Goal: Task Accomplishment & Management: Use online tool/utility

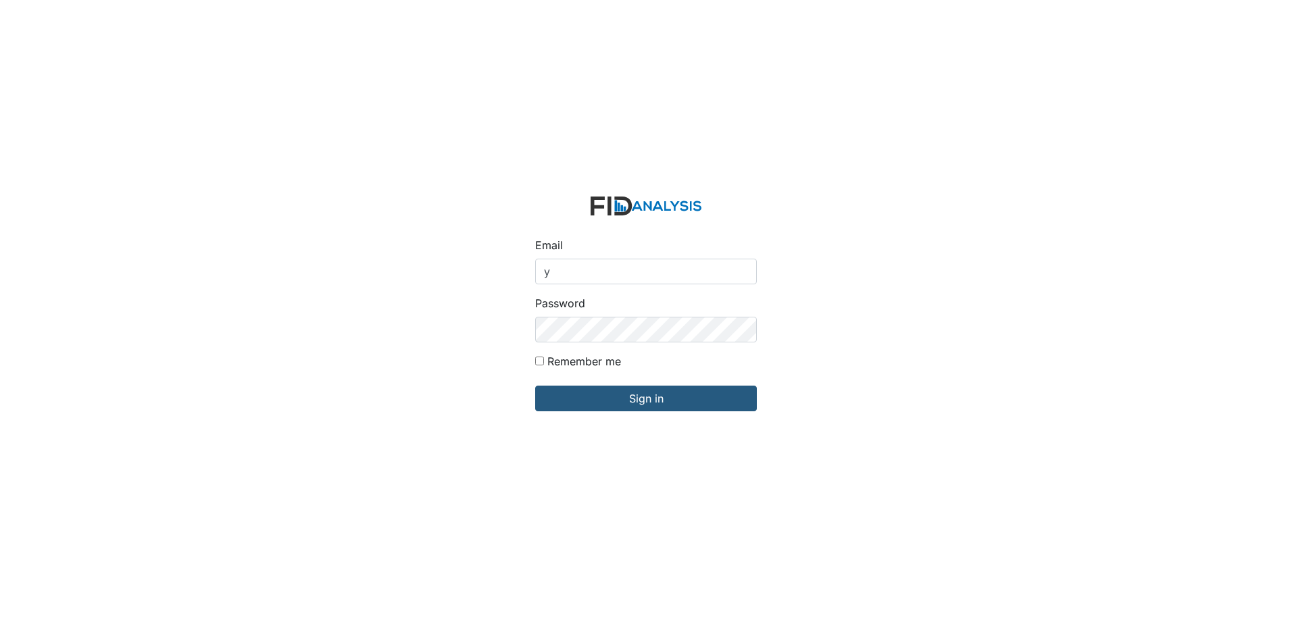
type input "[EMAIL_ADDRESS][DOMAIN_NAME]"
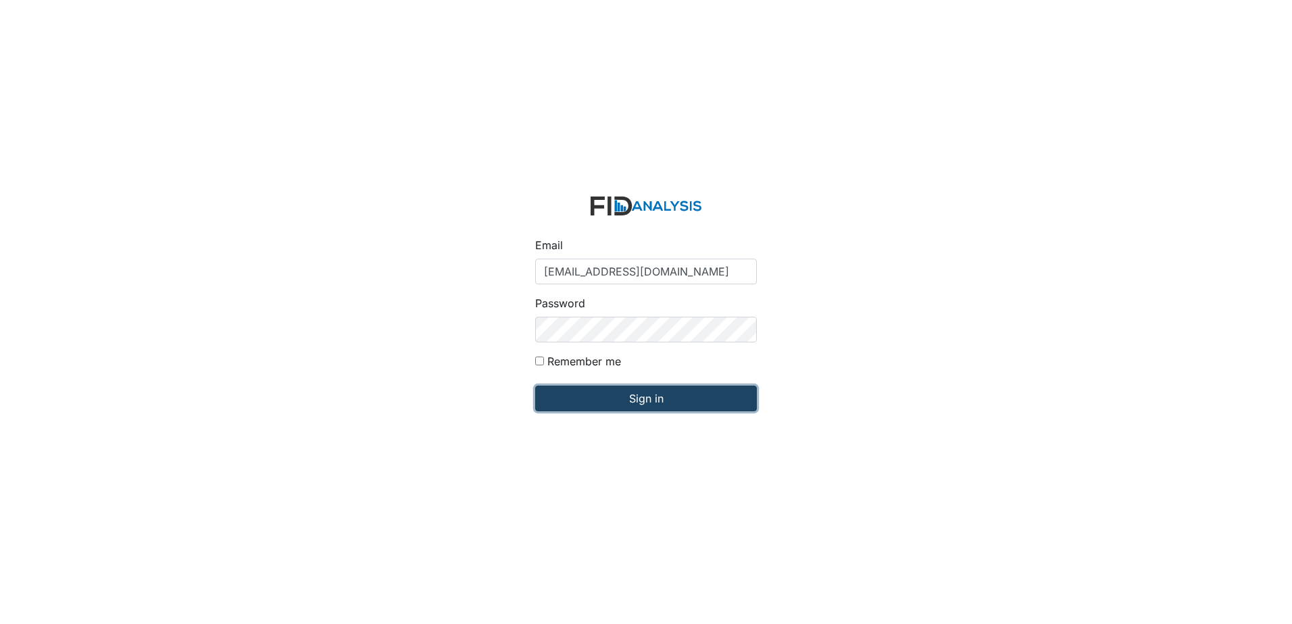
click at [594, 392] on input "Sign in" at bounding box center [646, 399] width 222 height 26
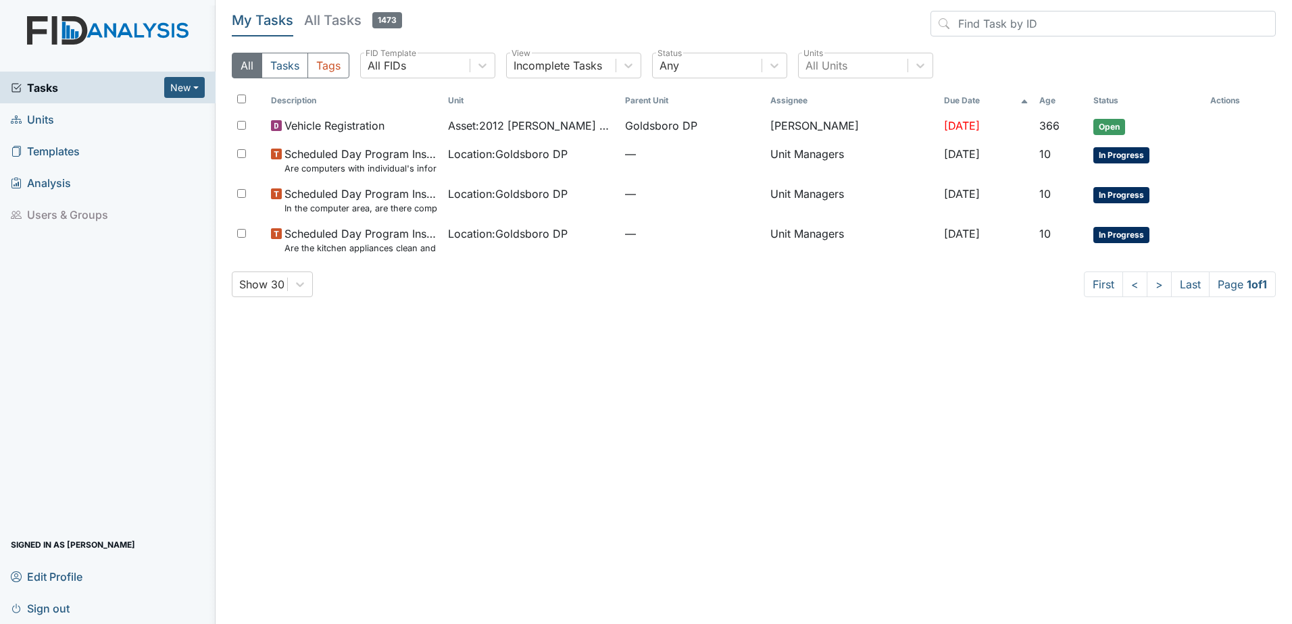
click at [41, 120] on span "Units" at bounding box center [32, 119] width 43 height 21
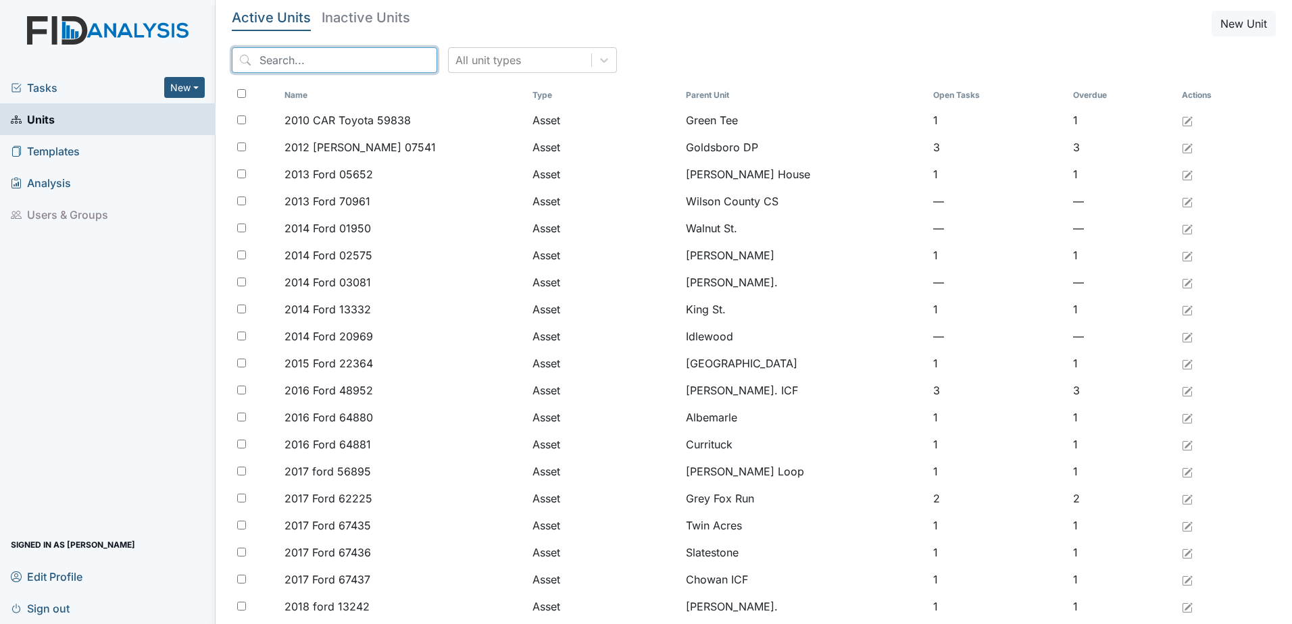
click at [284, 59] on input "search" at bounding box center [334, 60] width 205 height 26
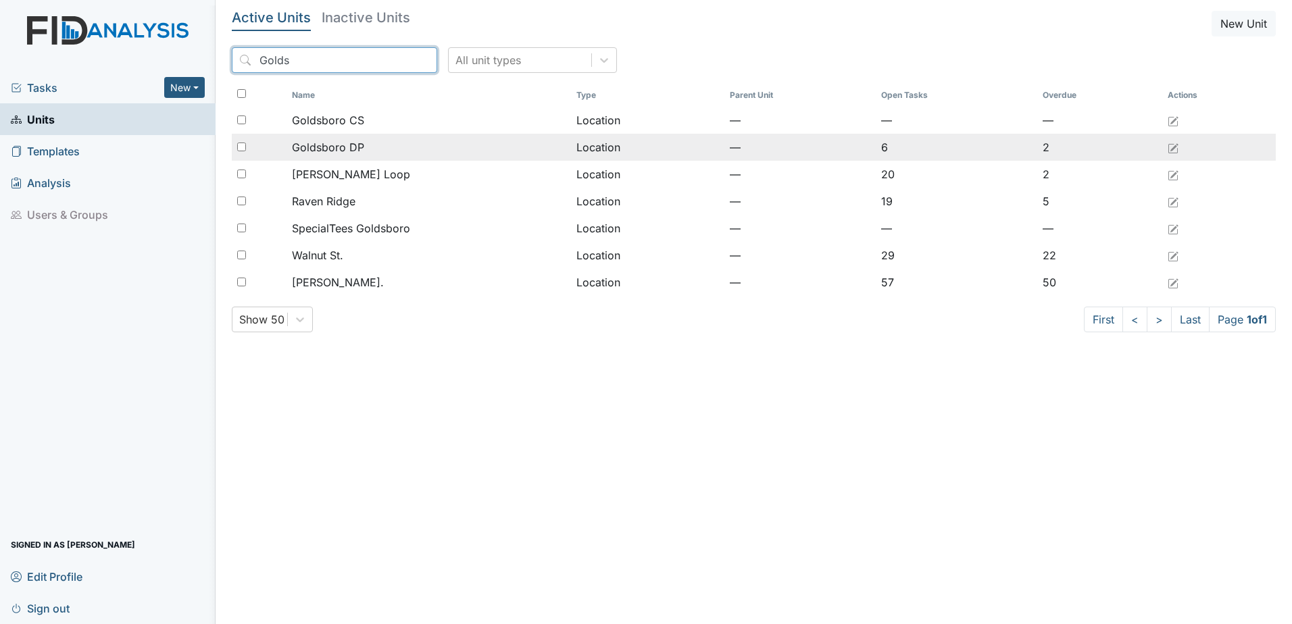
type input "Golds"
click at [239, 147] on input "checkbox" at bounding box center [241, 147] width 9 height 9
checkbox input "true"
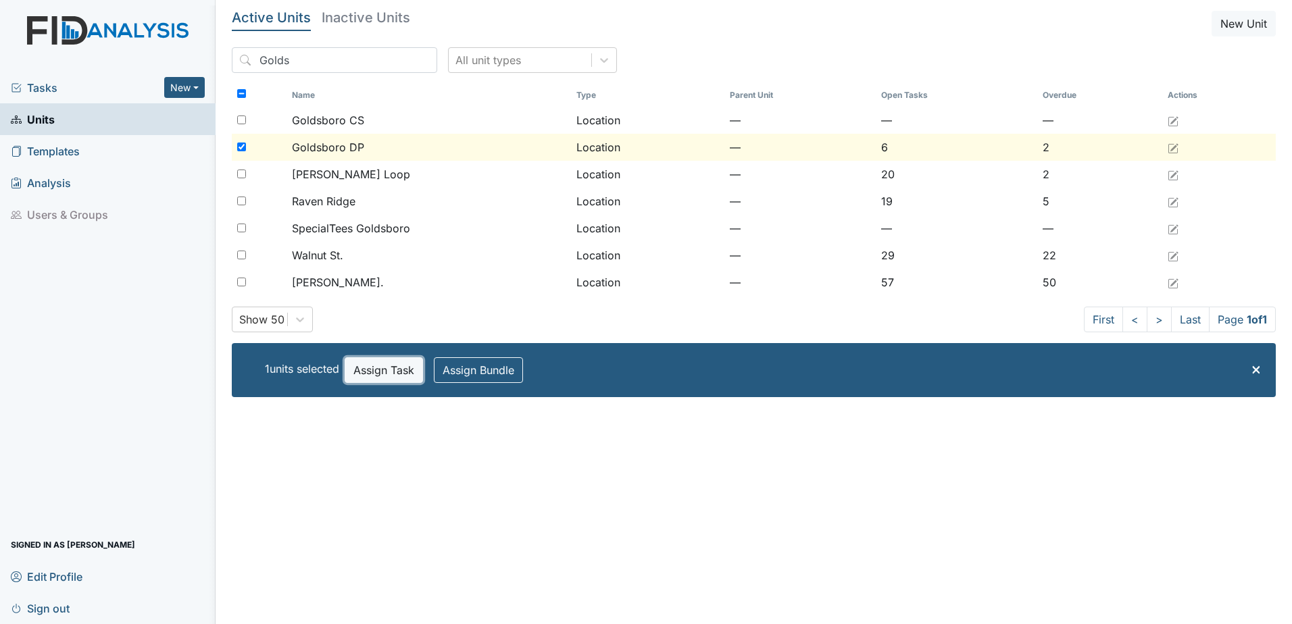
click at [363, 372] on button "Assign Task" at bounding box center [384, 370] width 78 height 26
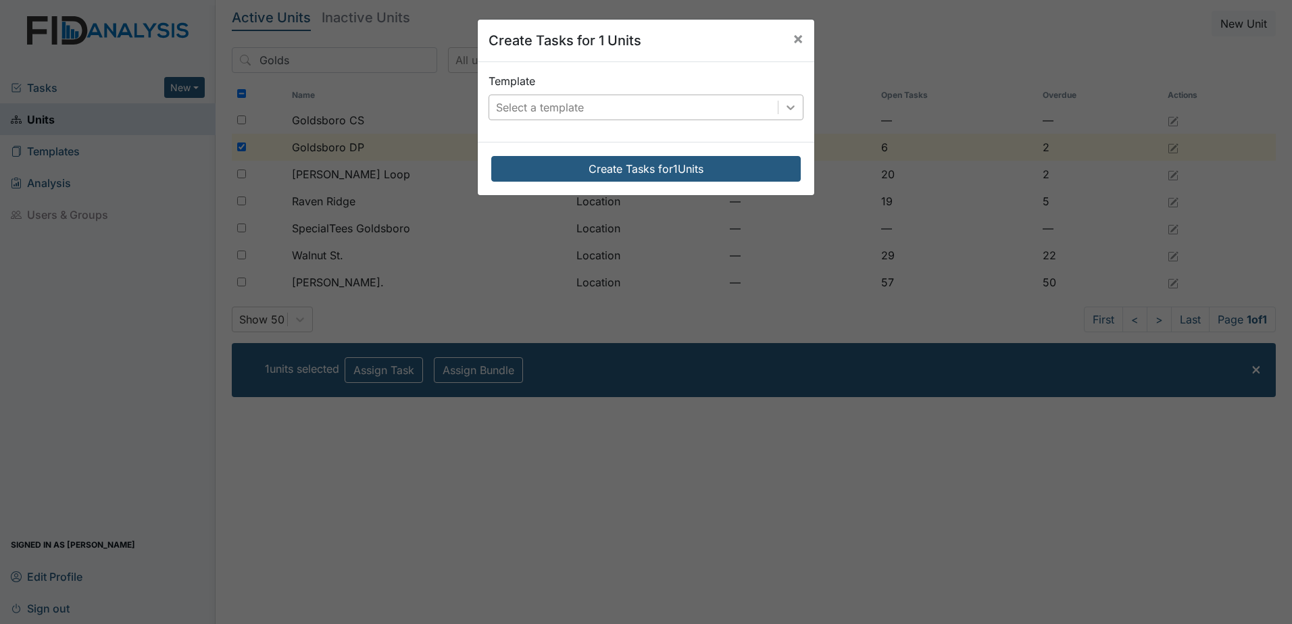
click at [786, 108] on icon at bounding box center [790, 107] width 8 height 5
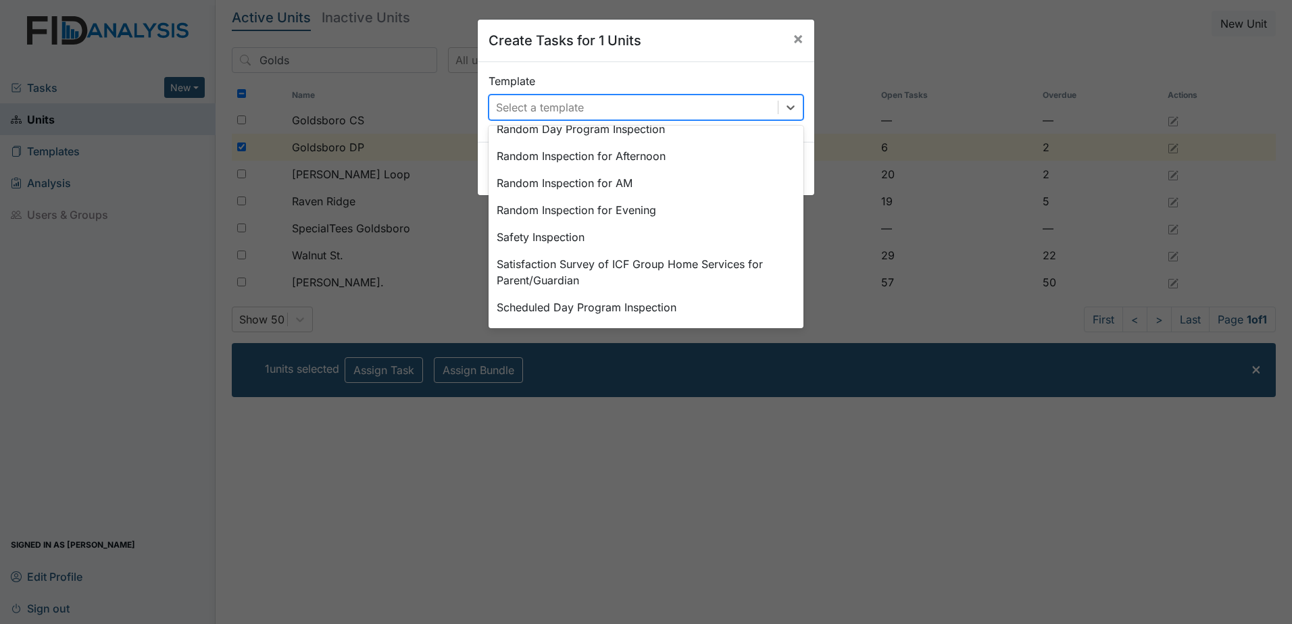
scroll to position [682, 0]
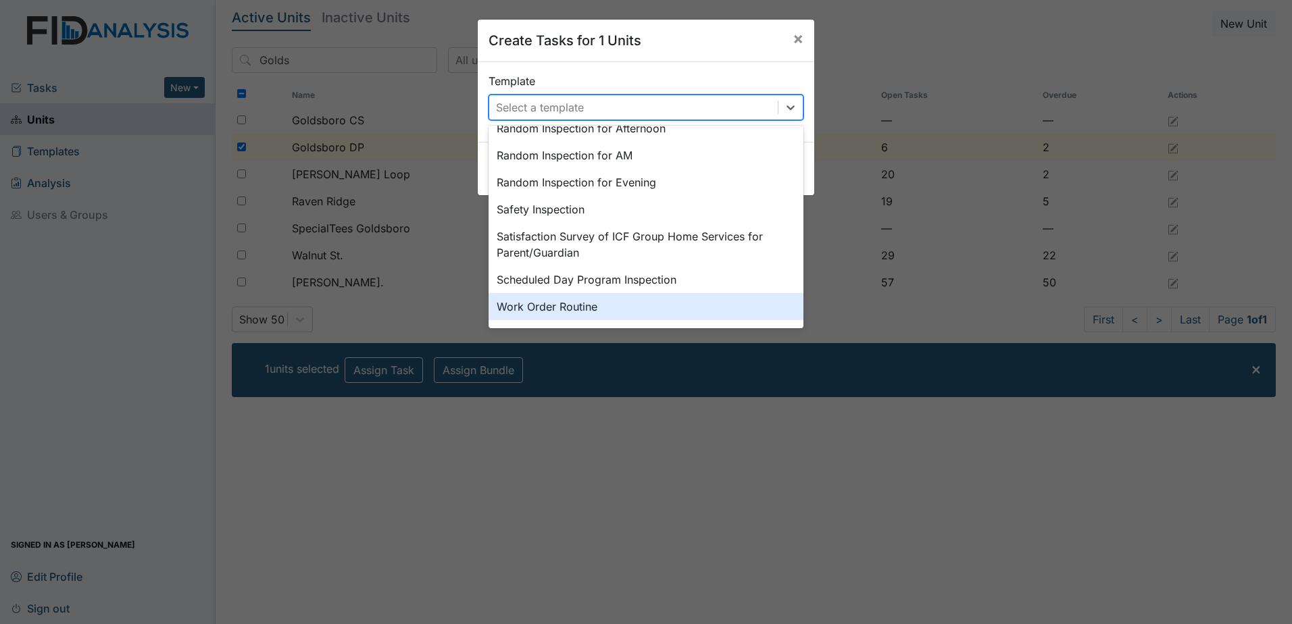
click at [552, 309] on div "Work Order Routine" at bounding box center [645, 306] width 315 height 27
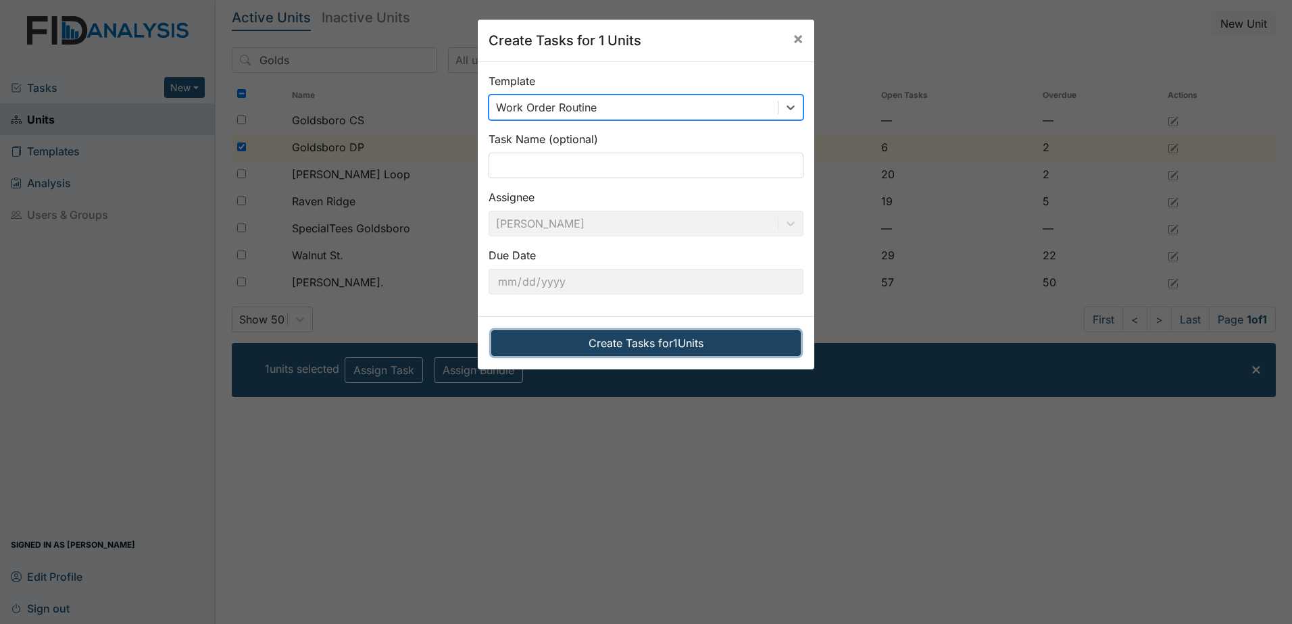
click at [607, 344] on button "Create Tasks for 1 Units" at bounding box center [645, 343] width 309 height 26
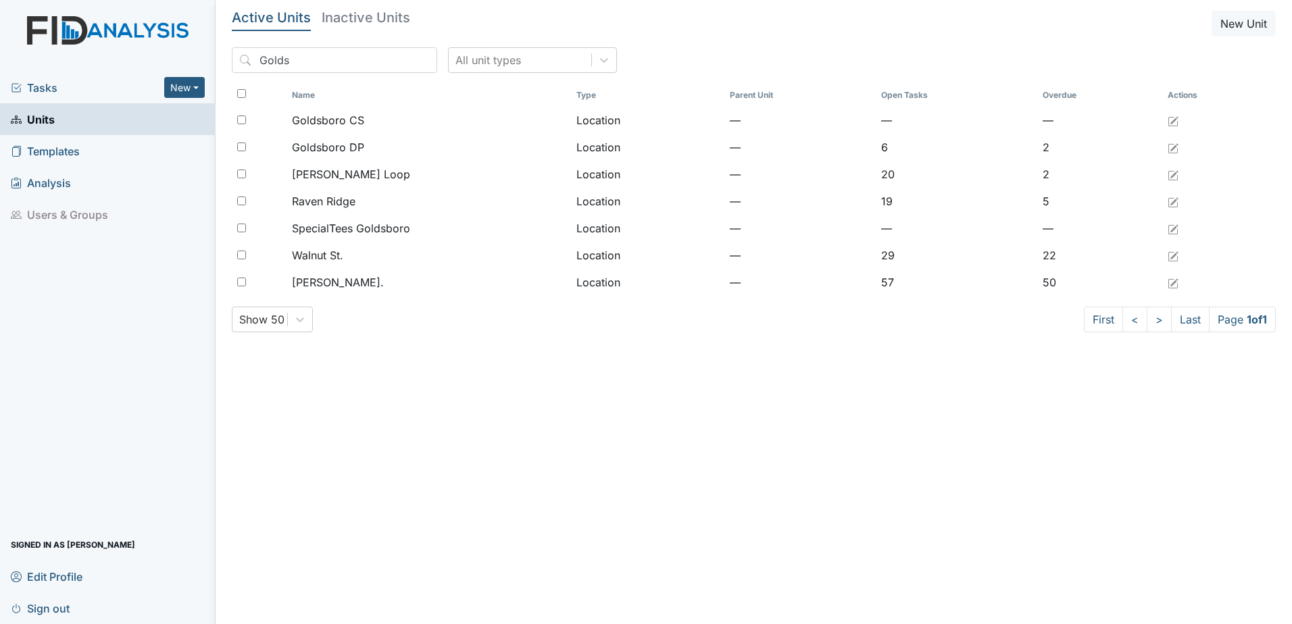
click at [74, 83] on span "Tasks" at bounding box center [87, 88] width 153 height 16
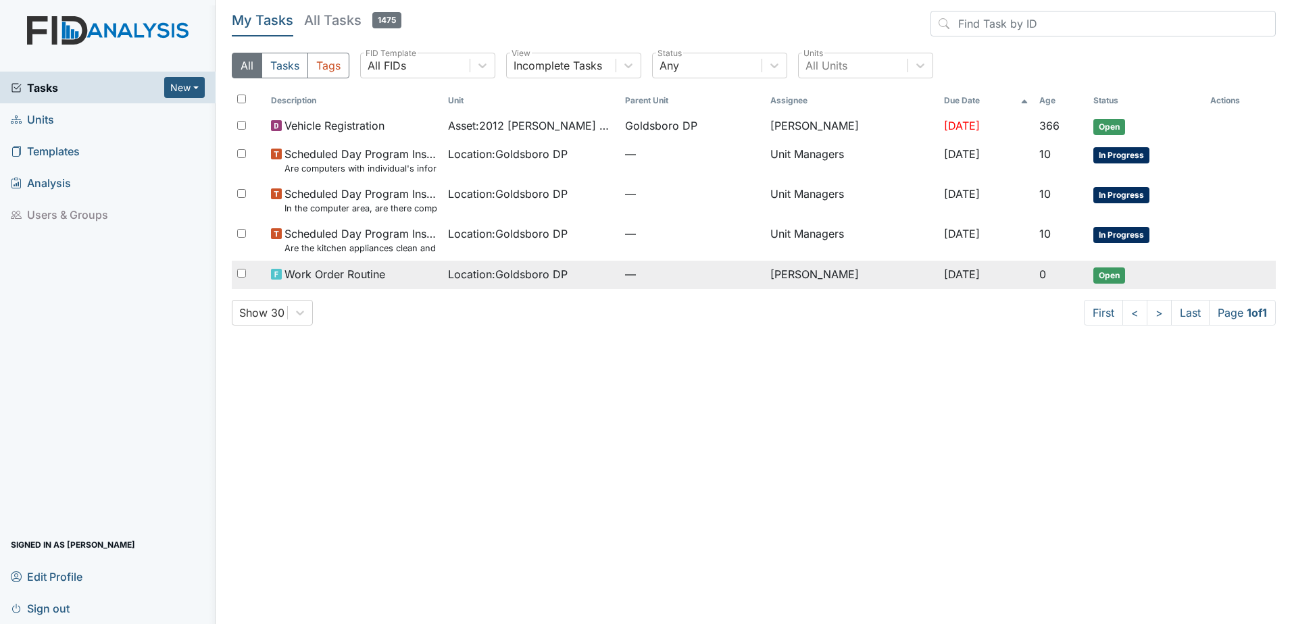
click at [1113, 278] on span "Open" at bounding box center [1109, 276] width 32 height 16
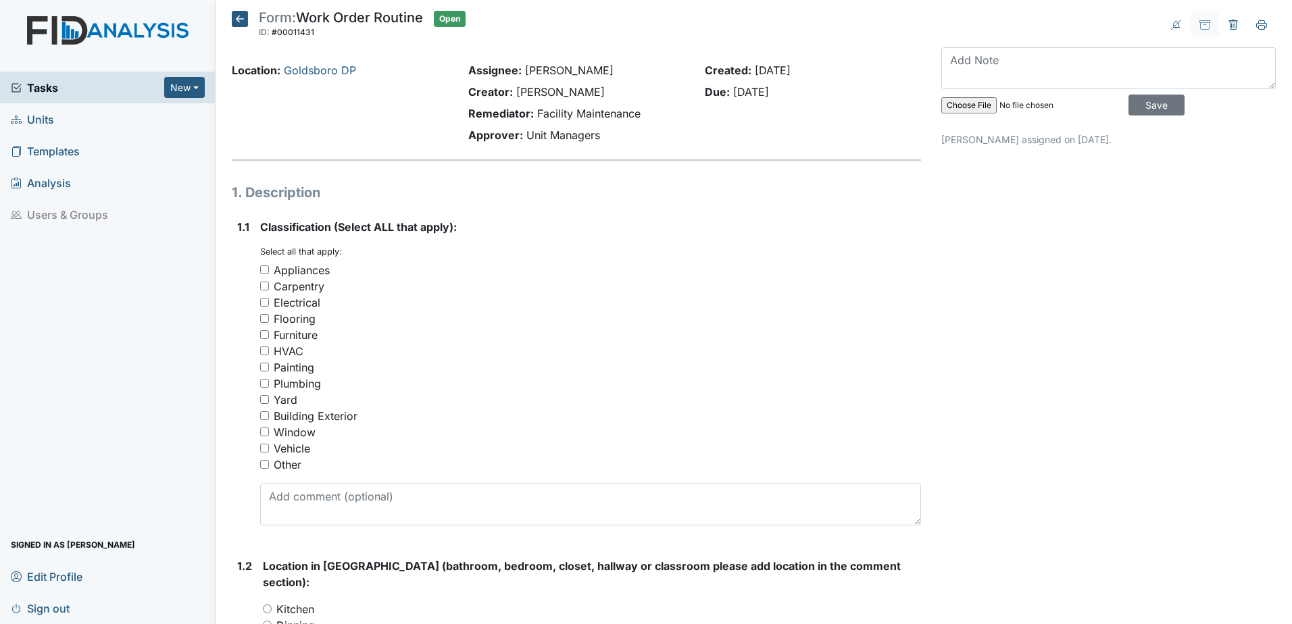
click at [262, 383] on input "Plumbing" at bounding box center [264, 383] width 9 height 9
checkbox input "true"
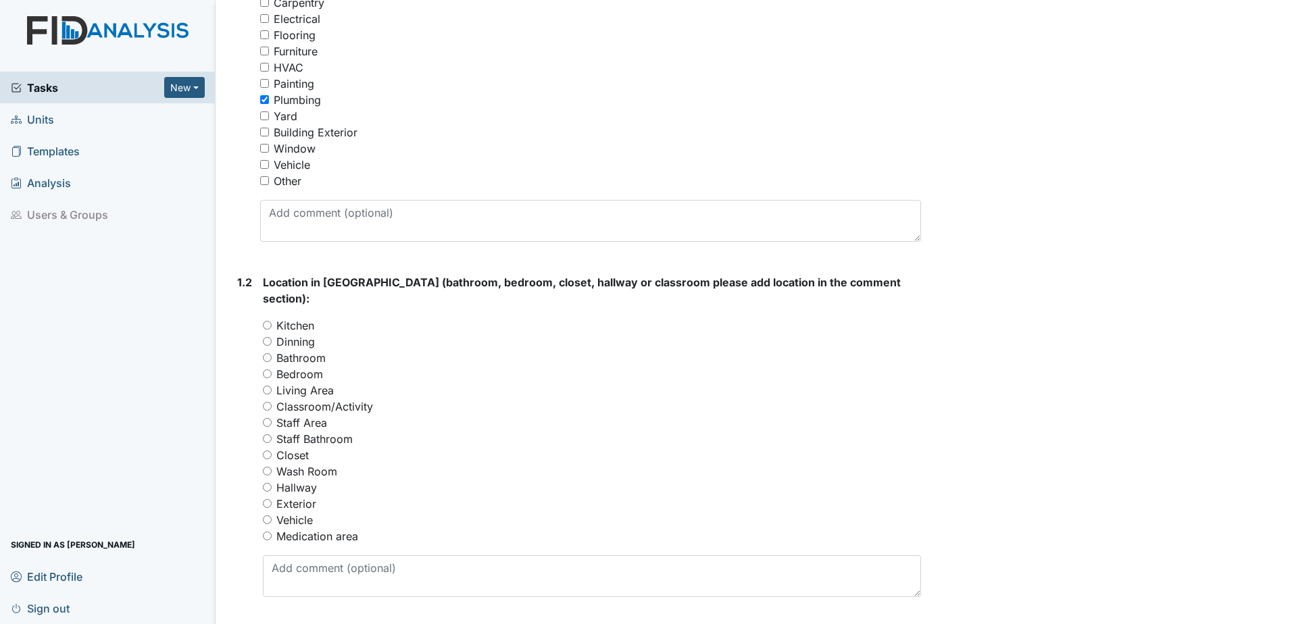
scroll to position [287, 0]
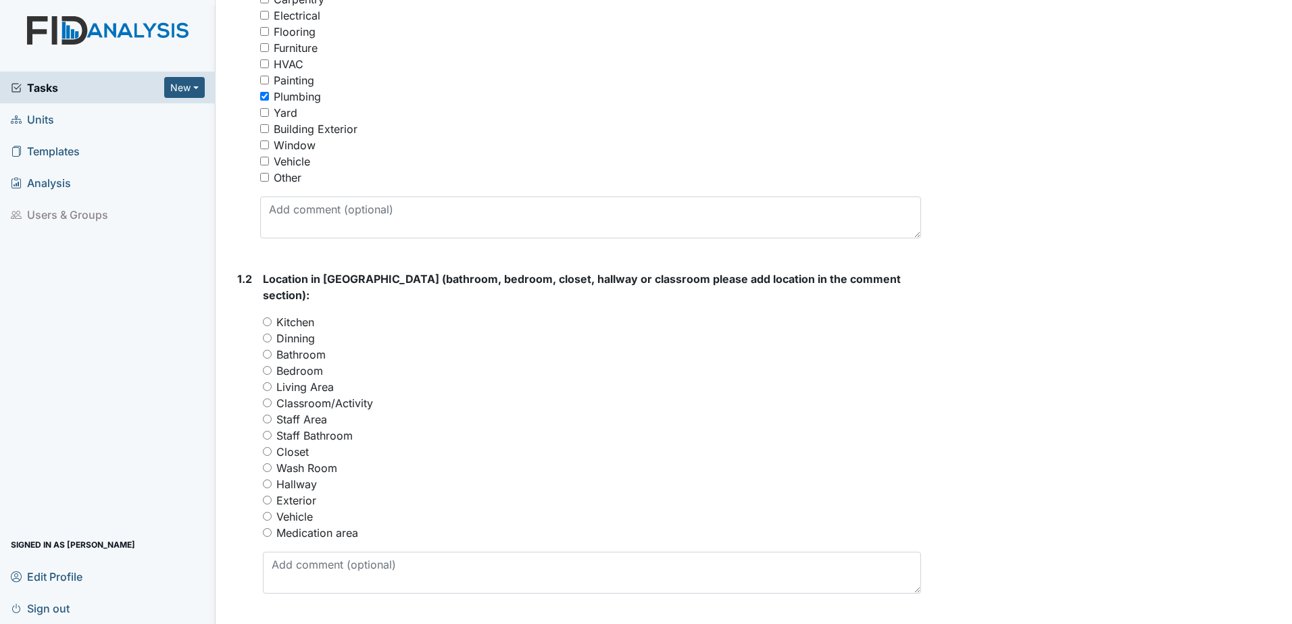
click at [265, 350] on input "Bathroom" at bounding box center [267, 354] width 9 height 9
radio input "true"
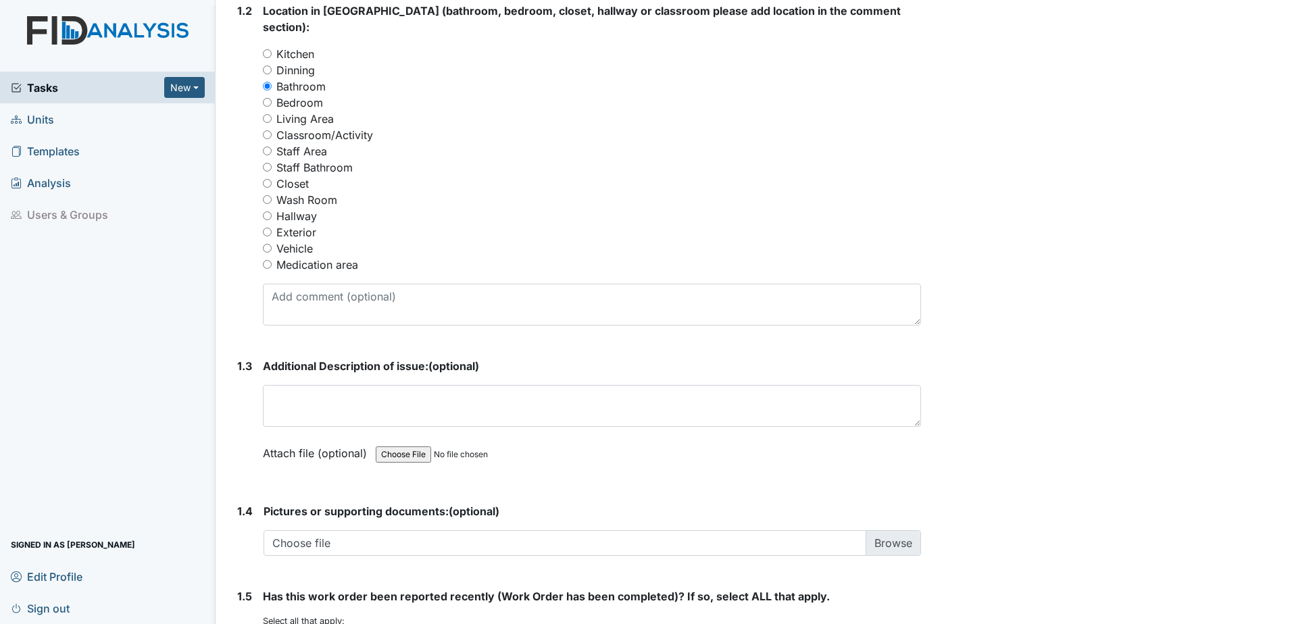
scroll to position [574, 0]
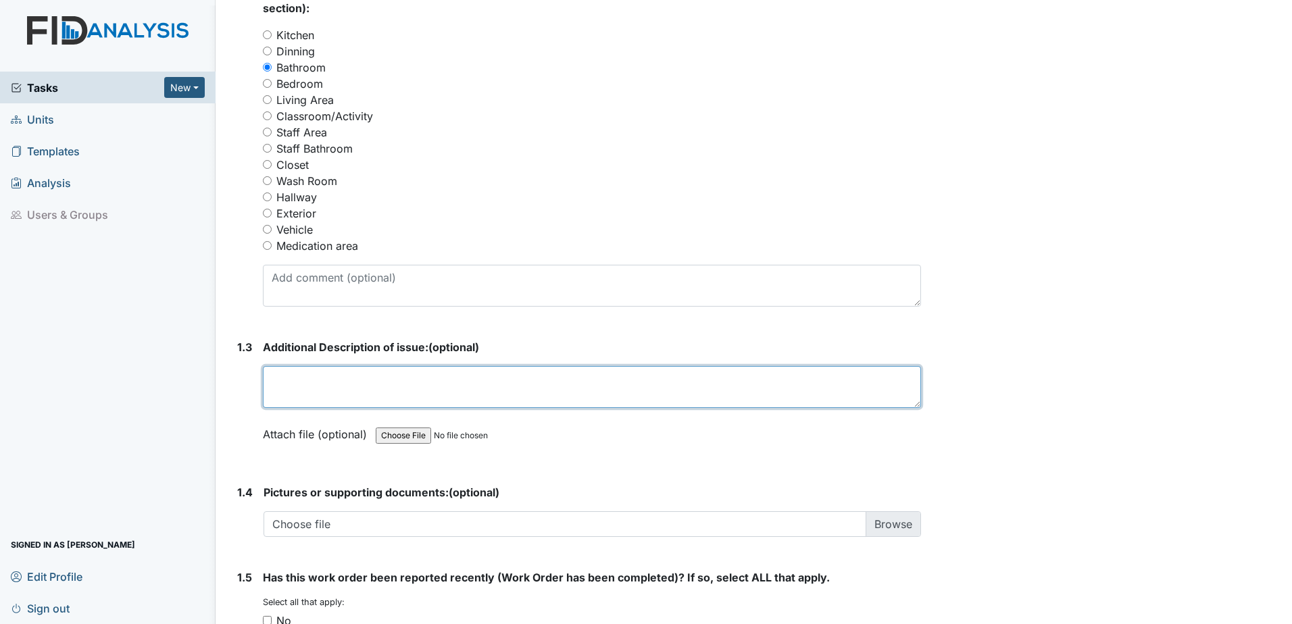
drag, startPoint x: 281, startPoint y: 364, endPoint x: 272, endPoint y: 367, distance: 10.0
click at [280, 366] on textarea at bounding box center [592, 387] width 658 height 42
type textarea "s"
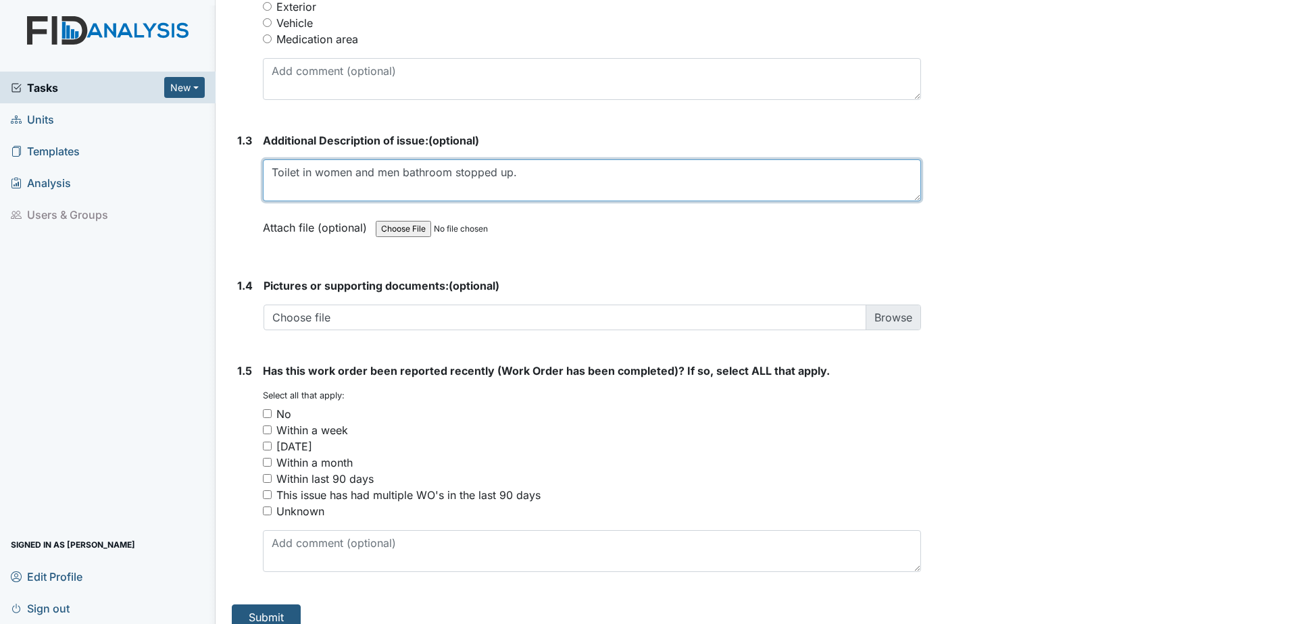
scroll to position [782, 0]
type textarea "Toilet in women and men bathroom stopped up."
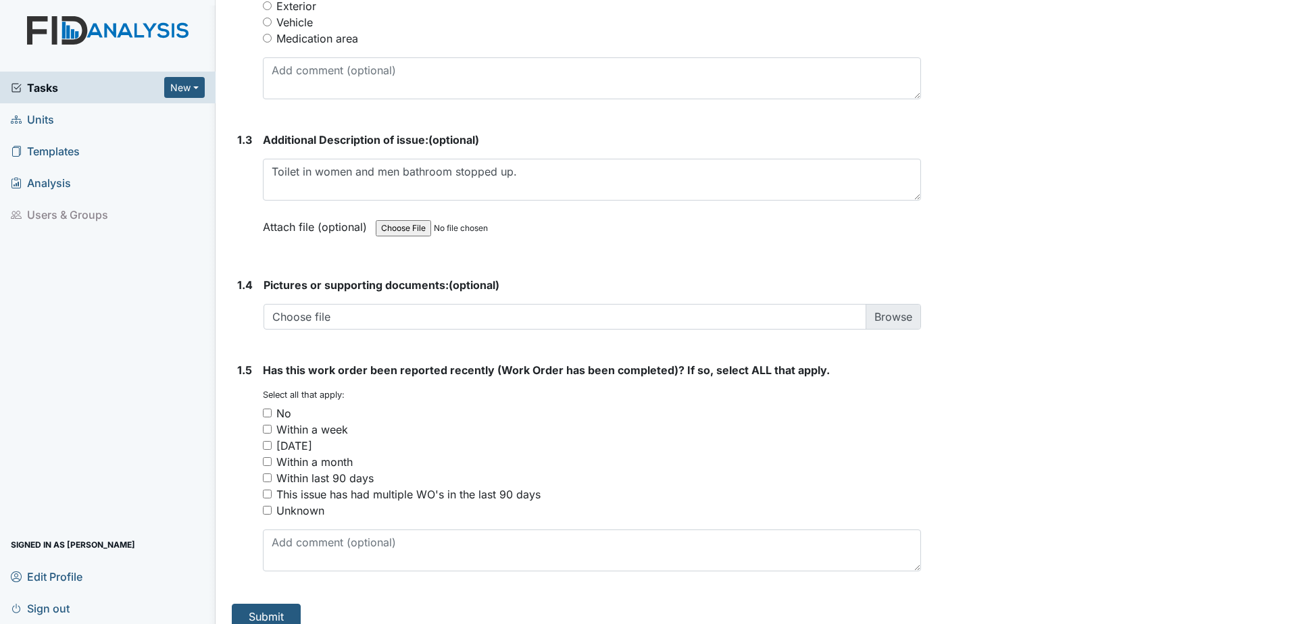
click at [268, 409] on input "No" at bounding box center [267, 413] width 9 height 9
checkbox input "true"
click at [245, 604] on button "Submit" at bounding box center [266, 617] width 69 height 26
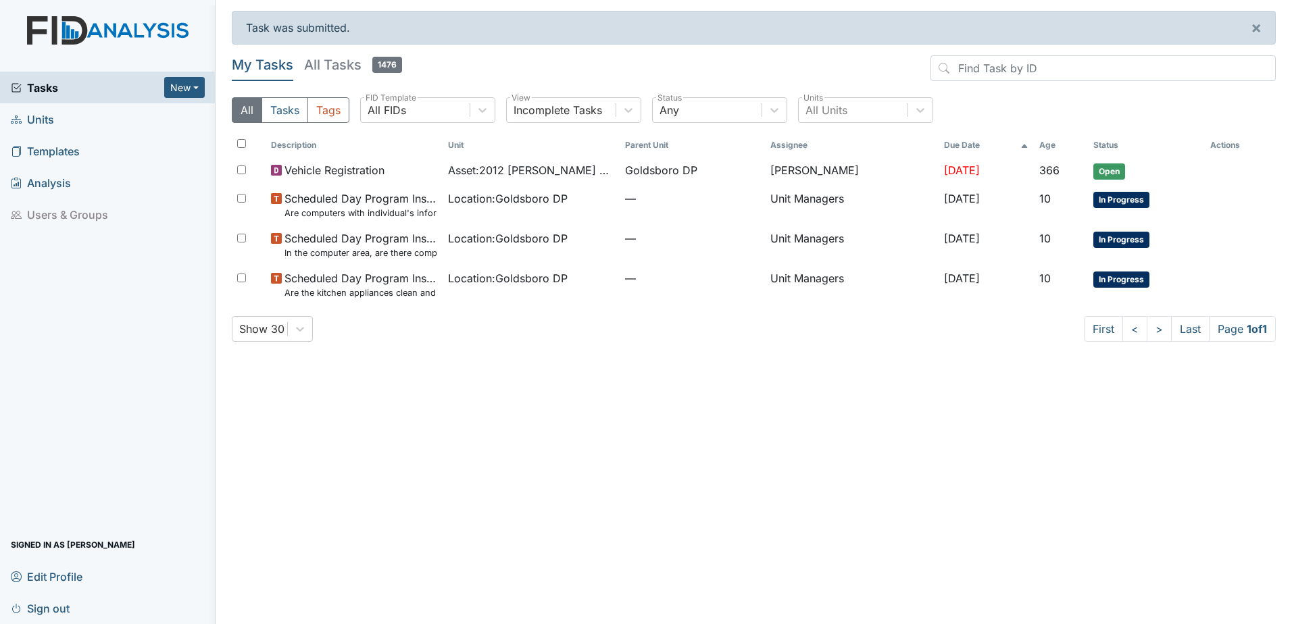
click at [32, 117] on span "Units" at bounding box center [32, 119] width 43 height 21
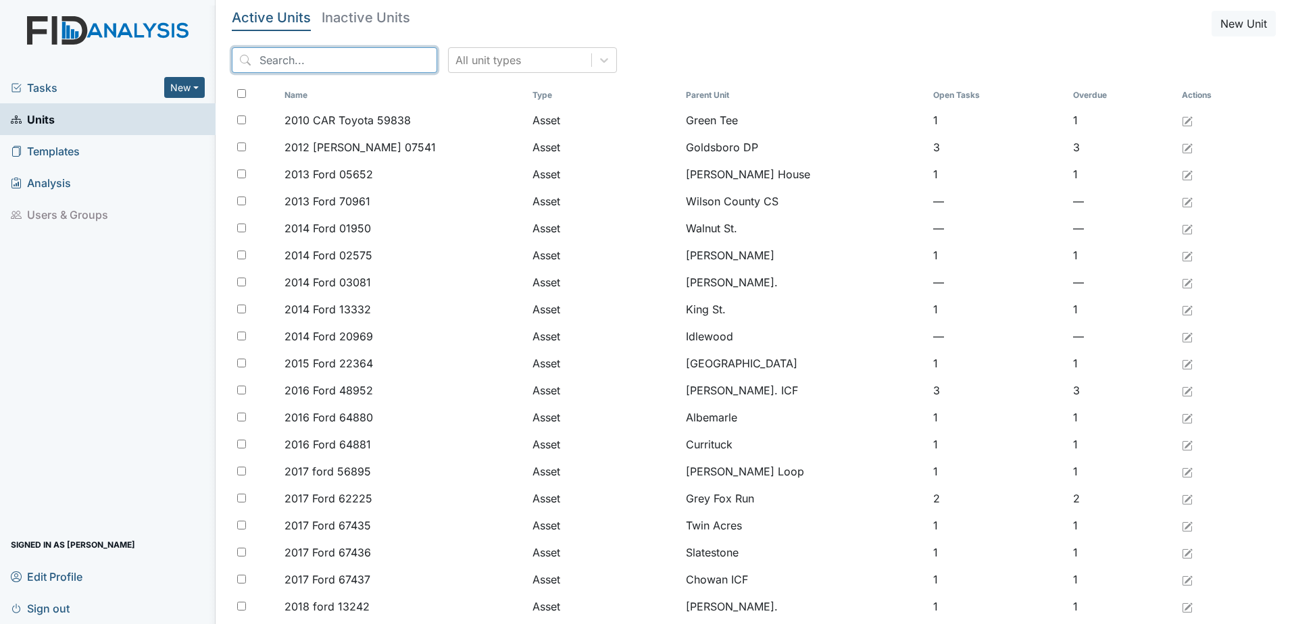
click at [288, 56] on input "search" at bounding box center [334, 60] width 205 height 26
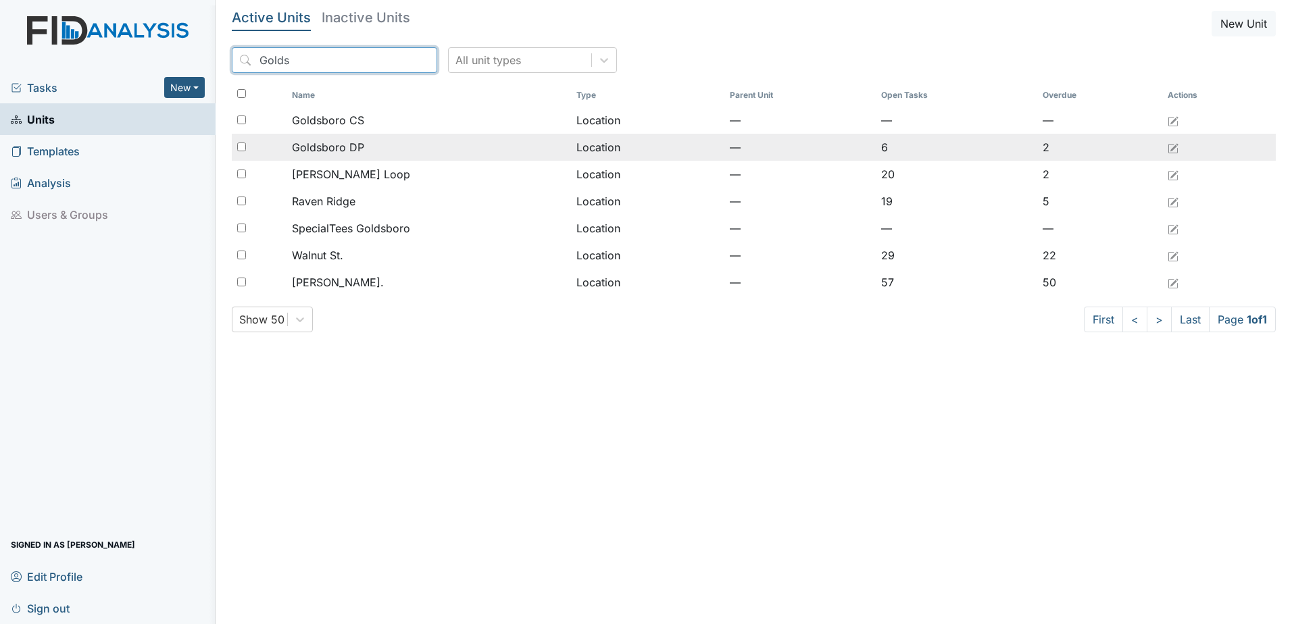
type input "Golds"
click at [238, 147] on input "checkbox" at bounding box center [241, 147] width 9 height 9
checkbox input "true"
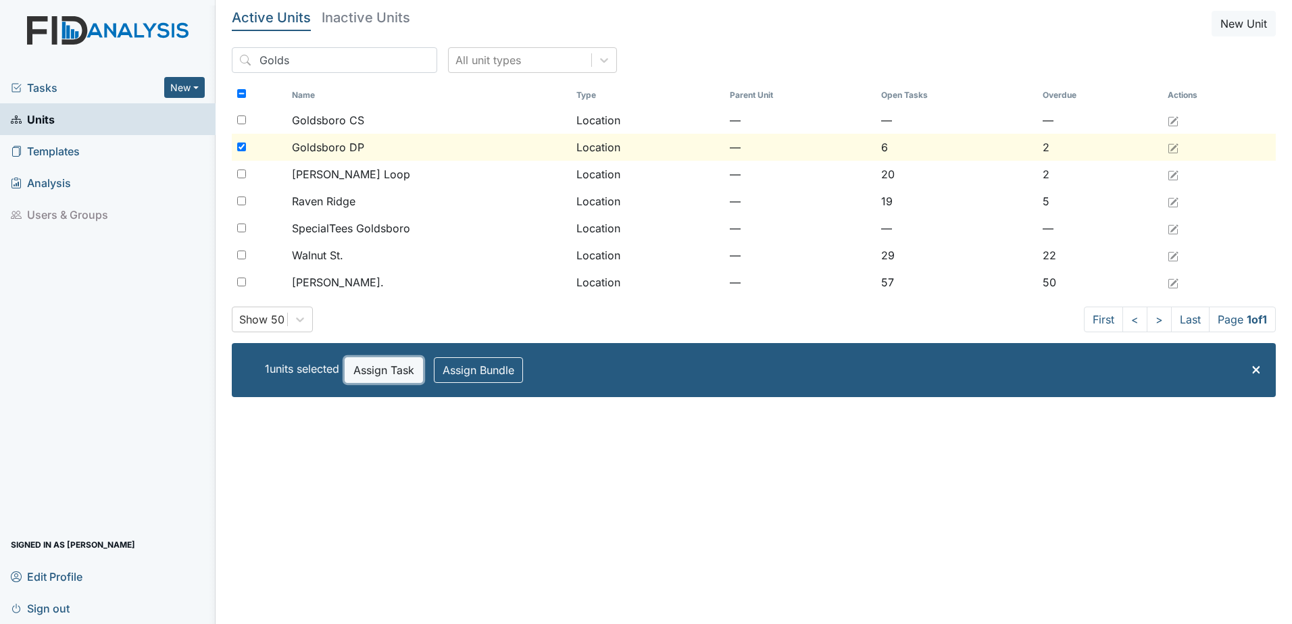
click at [378, 374] on button "Assign Task" at bounding box center [384, 370] width 78 height 26
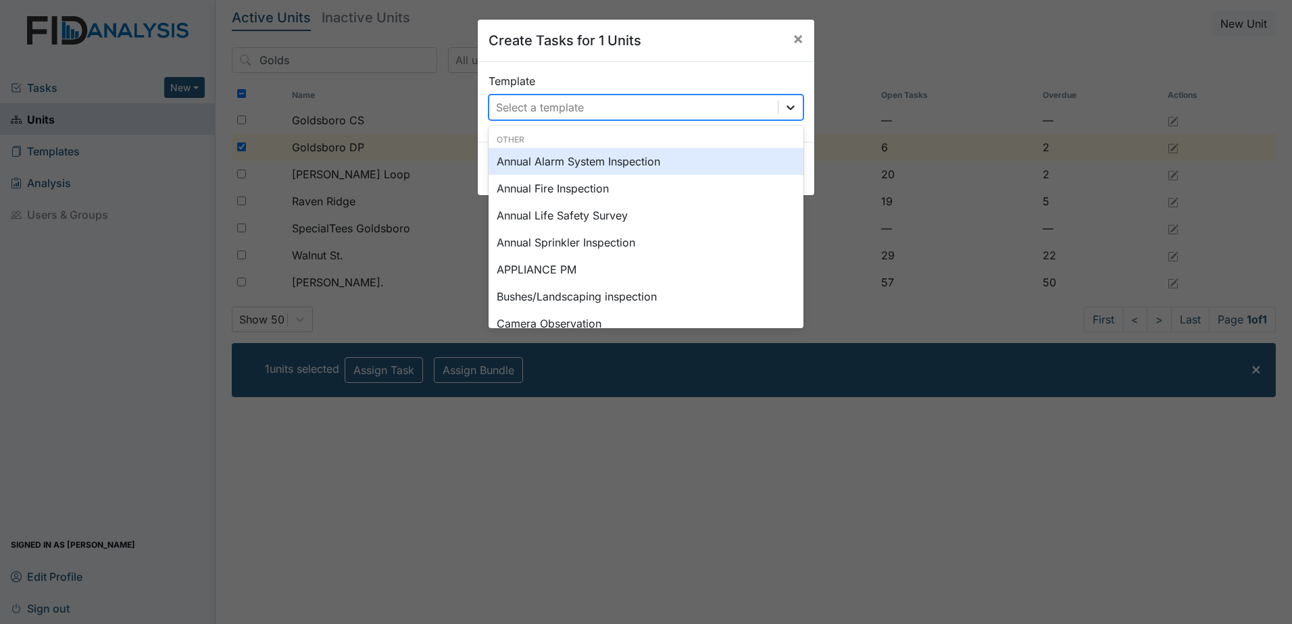
click at [795, 106] on div at bounding box center [790, 107] width 24 height 24
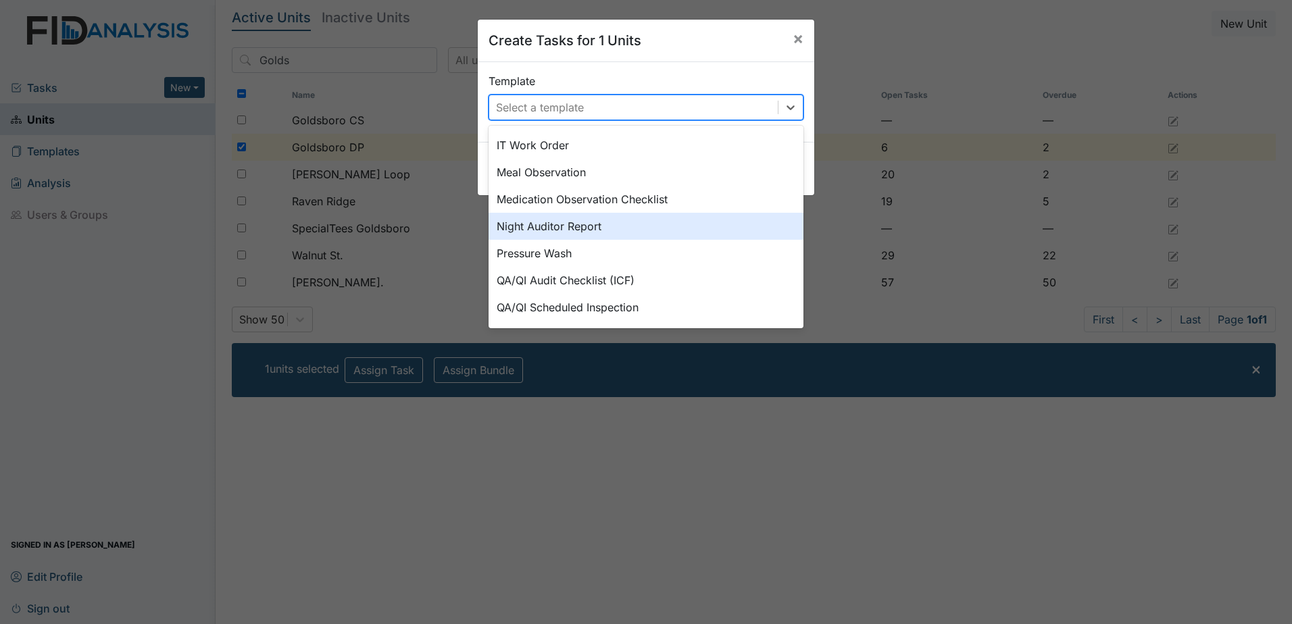
scroll to position [445, 0]
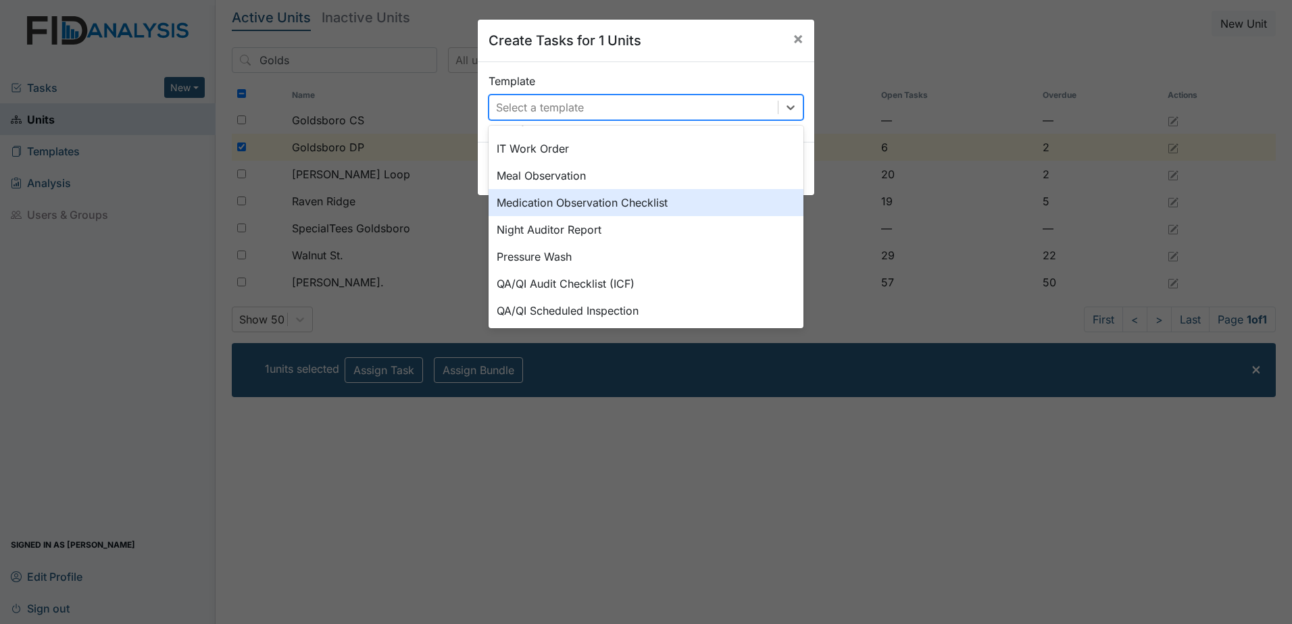
click at [517, 203] on div "Medication Observation Checklist" at bounding box center [645, 202] width 315 height 27
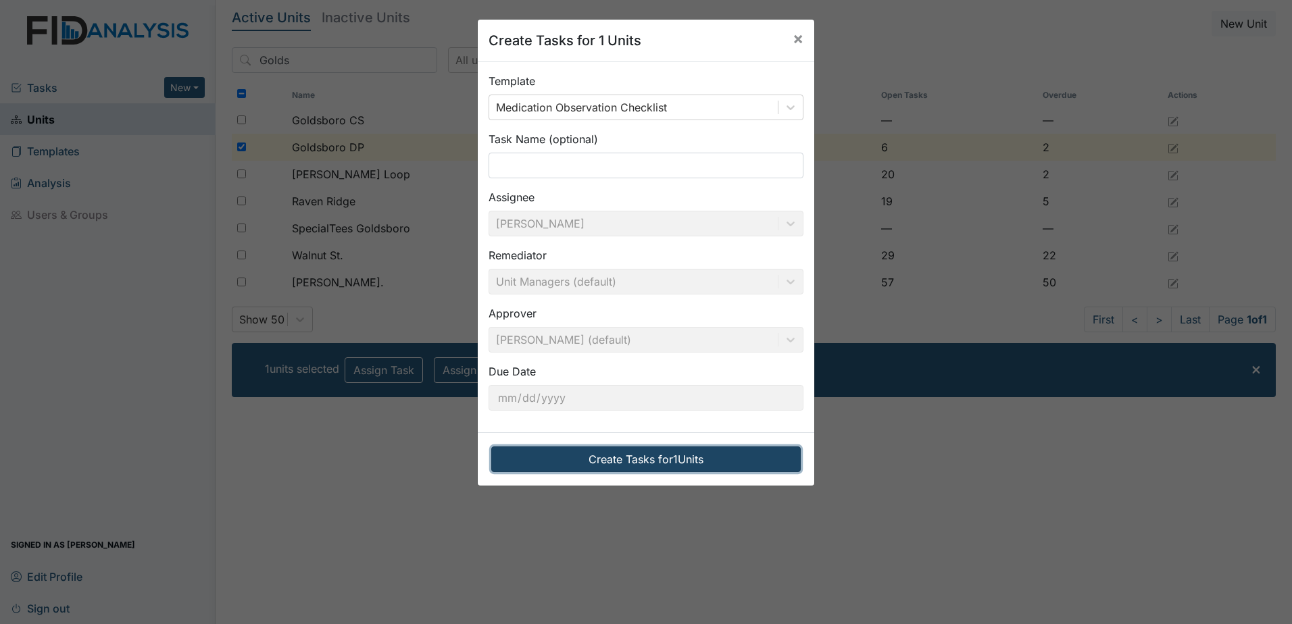
click at [609, 456] on button "Create Tasks for 1 Units" at bounding box center [645, 460] width 309 height 26
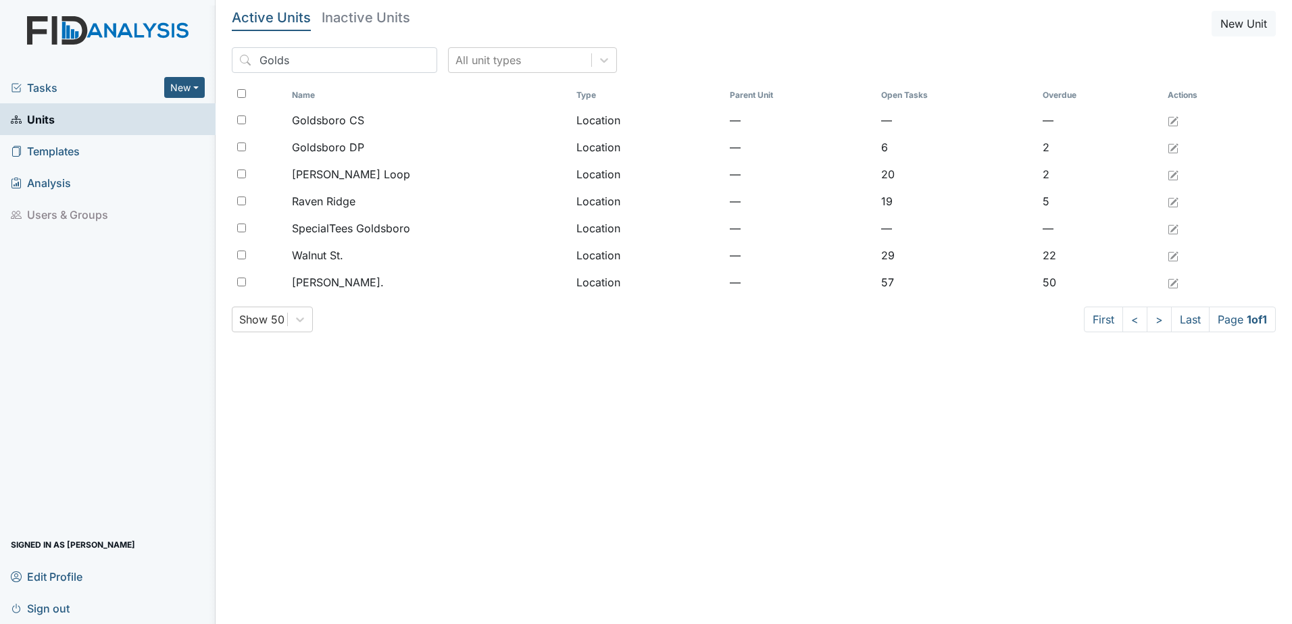
click at [69, 88] on span "Tasks" at bounding box center [87, 88] width 153 height 16
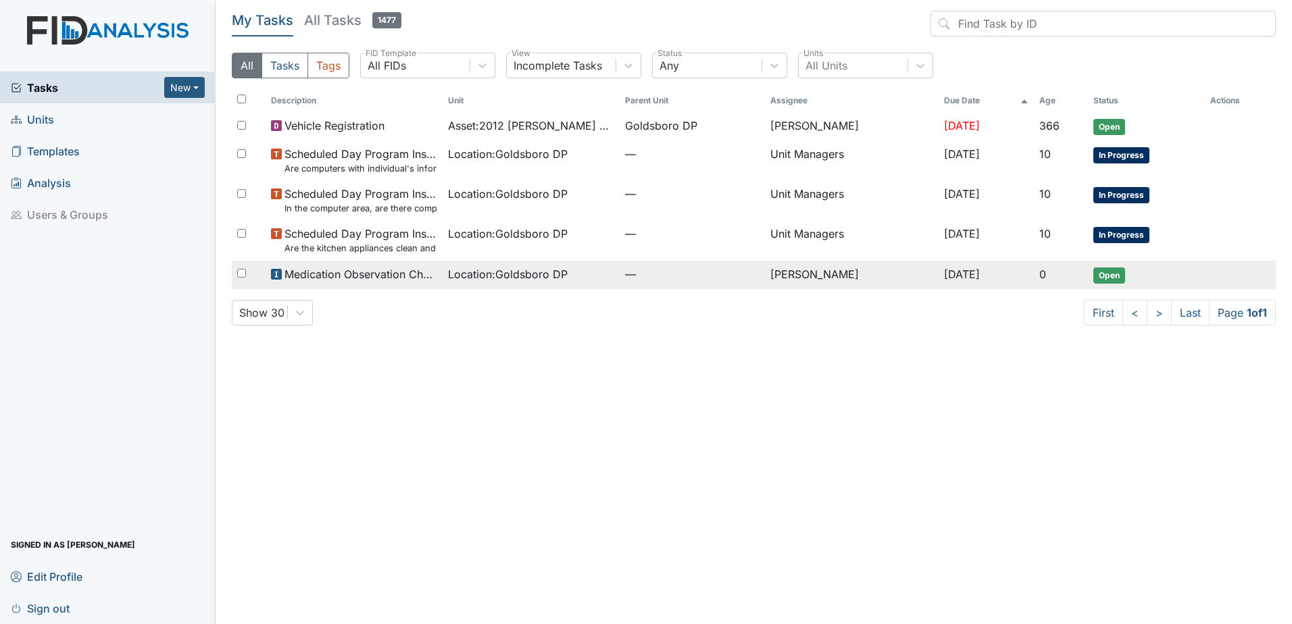
click at [1106, 276] on span "Open" at bounding box center [1109, 276] width 32 height 16
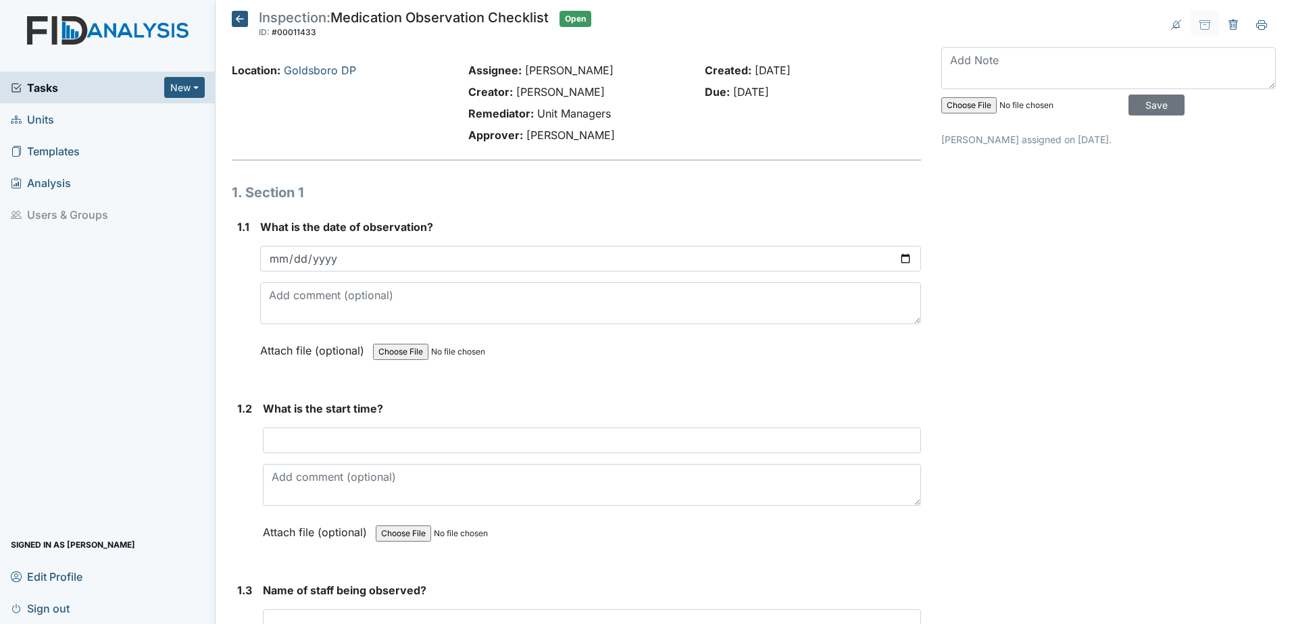
click at [49, 607] on span "Sign out" at bounding box center [40, 608] width 59 height 21
